Goal: Task Accomplishment & Management: Manage account settings

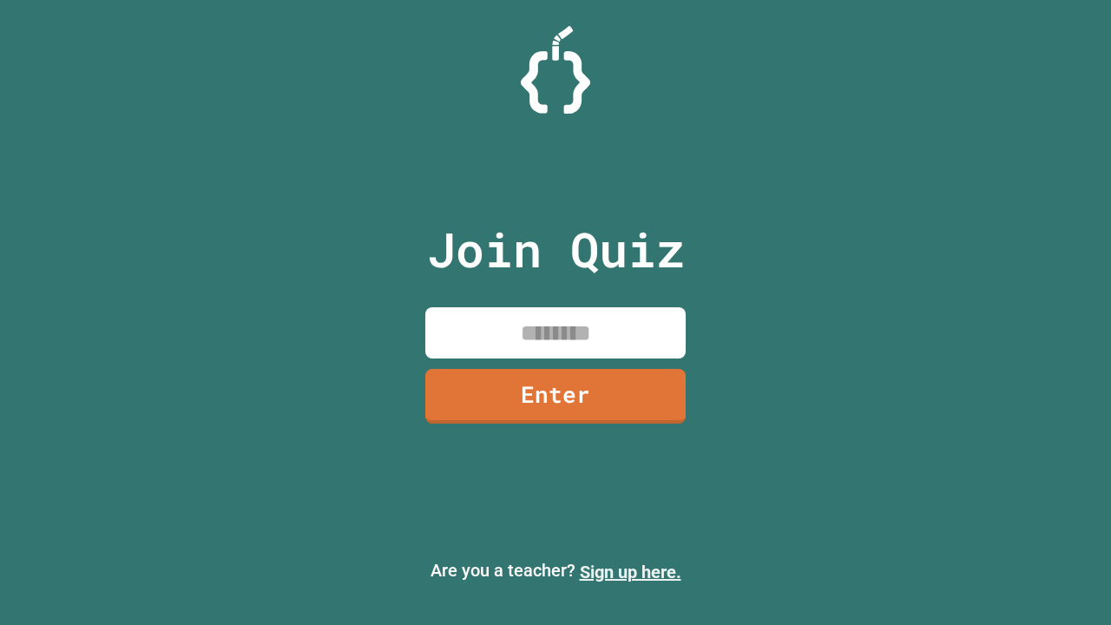
click at [630, 572] on link "Sign up here." at bounding box center [631, 571] width 102 height 21
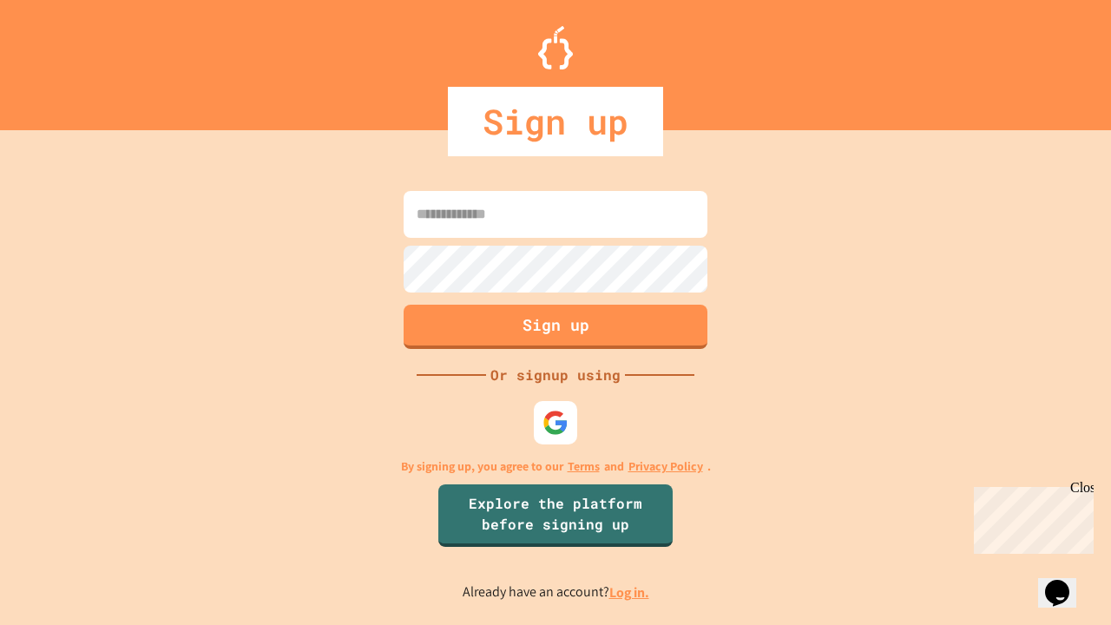
click at [630, 592] on link "Log in." at bounding box center [629, 592] width 40 height 18
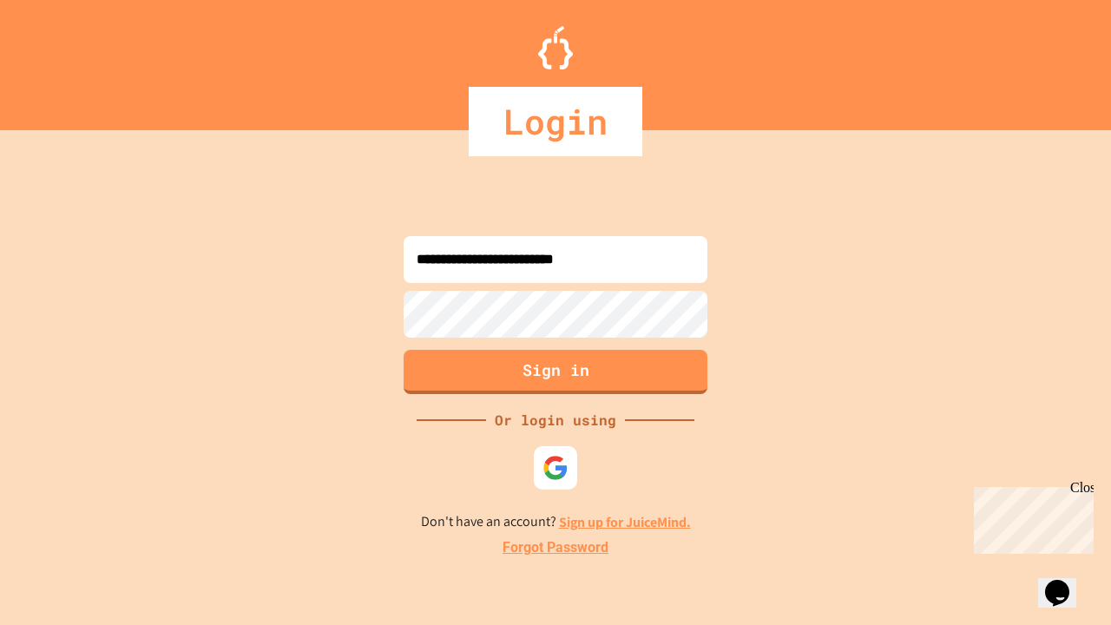
type input "**********"
